Goal: Navigation & Orientation: Go to known website

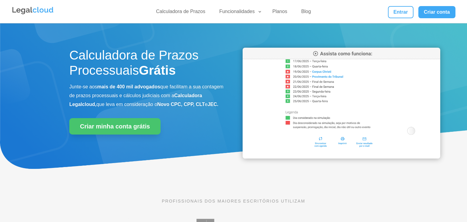
click at [403, 7] on link "Entrar" at bounding box center [401, 12] width 26 height 12
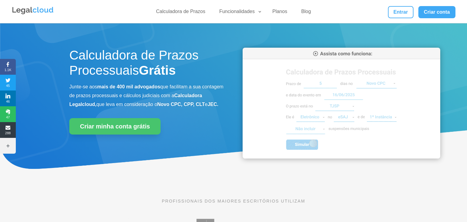
click at [327, 12] on div "Calculadora de Prazos Funcionalidades Calculadora de Prazos DJEN/DJE Prazos e A…" at bounding box center [234, 11] width 222 height 11
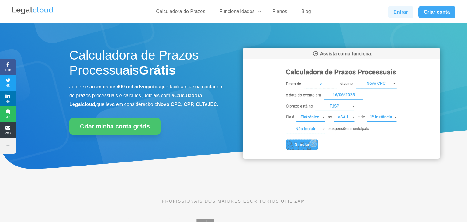
click at [402, 16] on link "Entrar" at bounding box center [401, 12] width 26 height 12
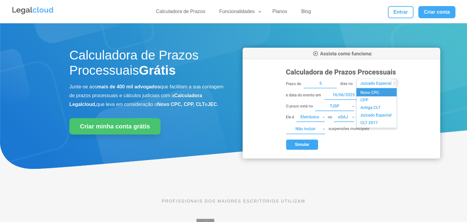
click at [397, 14] on link "Entrar" at bounding box center [401, 12] width 26 height 12
